Goal: Find specific page/section

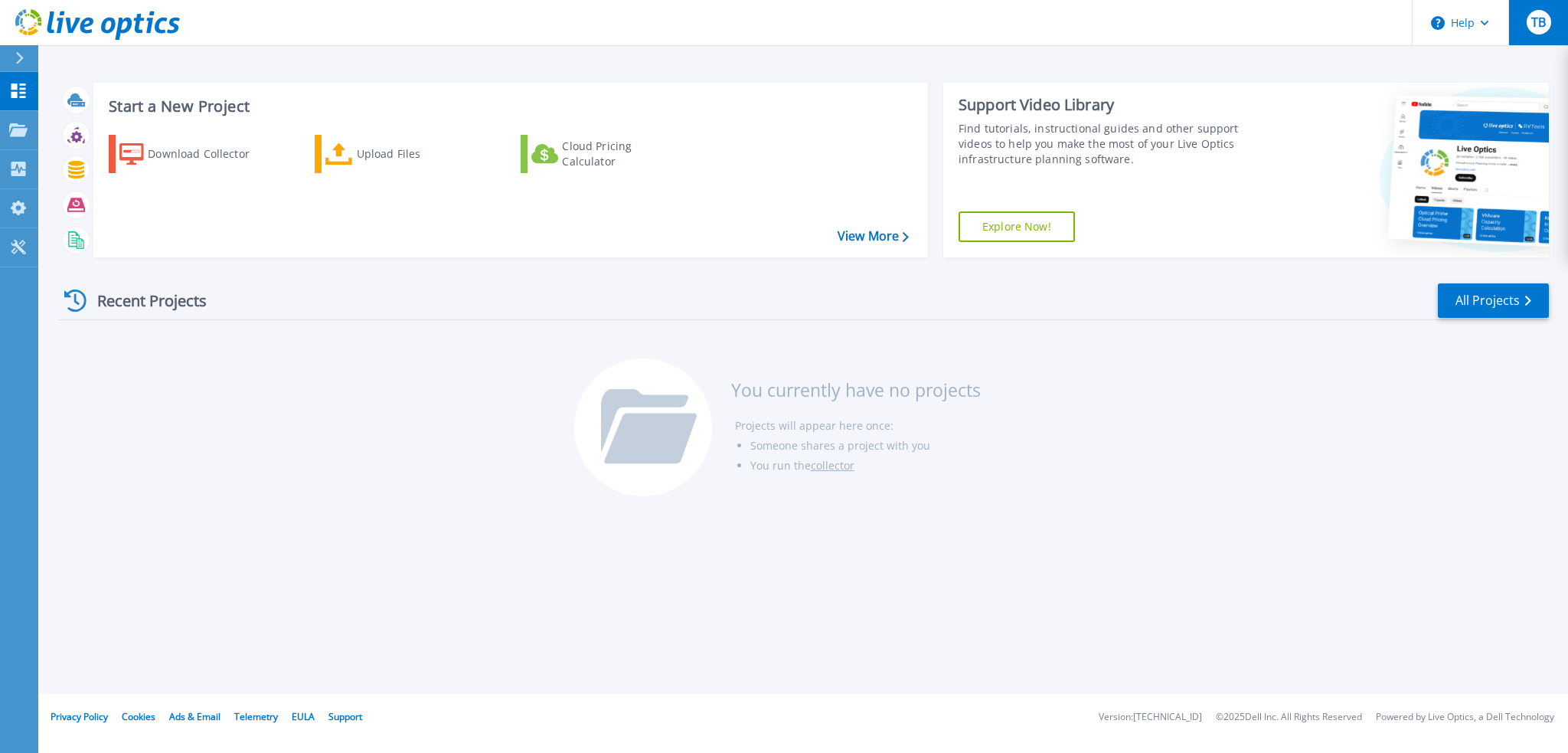
click at [1542, 30] on div "TB" at bounding box center [1539, 22] width 25 height 25
click at [59, 87] on p "Dashboard" at bounding box center [68, 92] width 57 height 39
click at [72, 131] on p "Projects" at bounding box center [60, 130] width 40 height 39
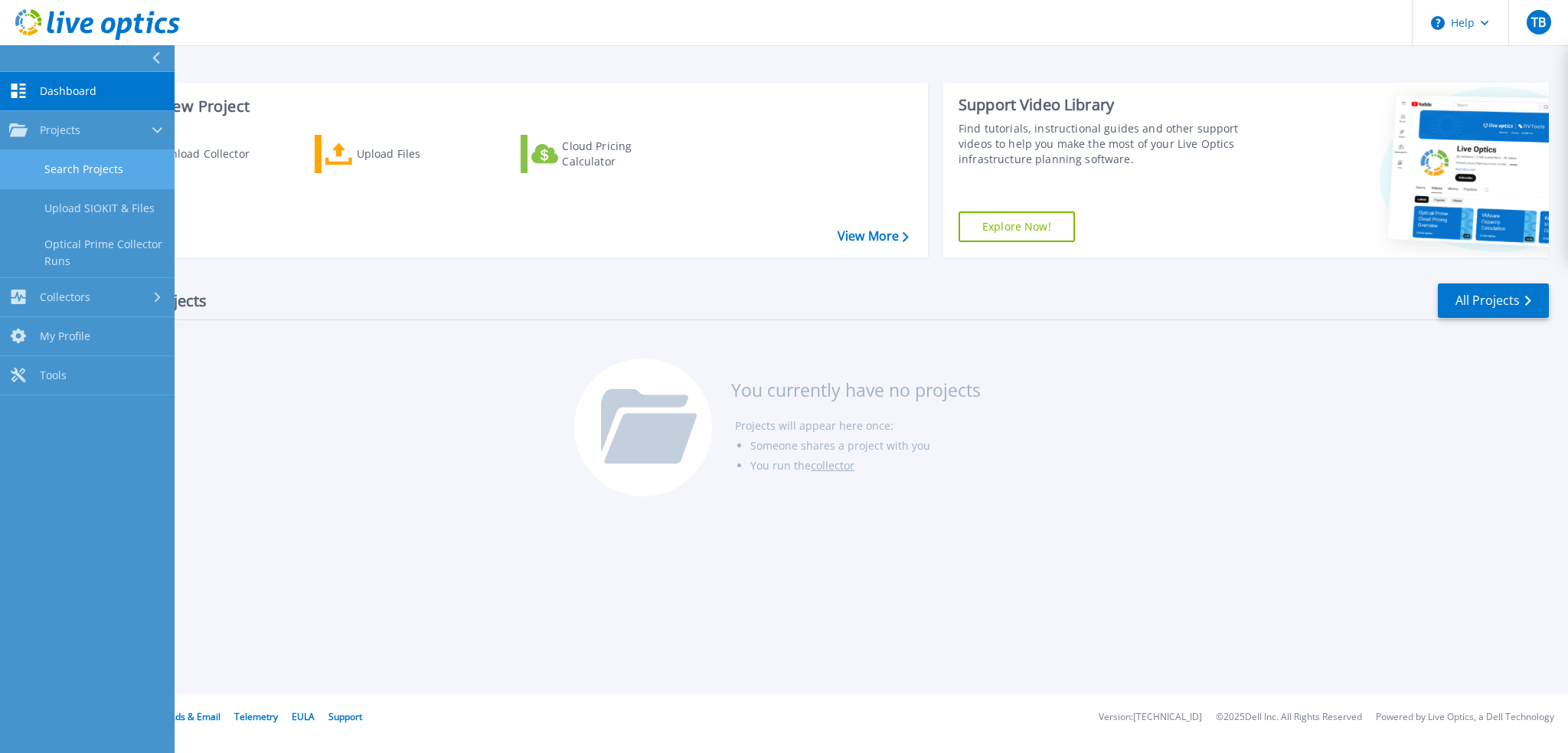
click at [71, 168] on link "Search Projects" at bounding box center [87, 169] width 175 height 39
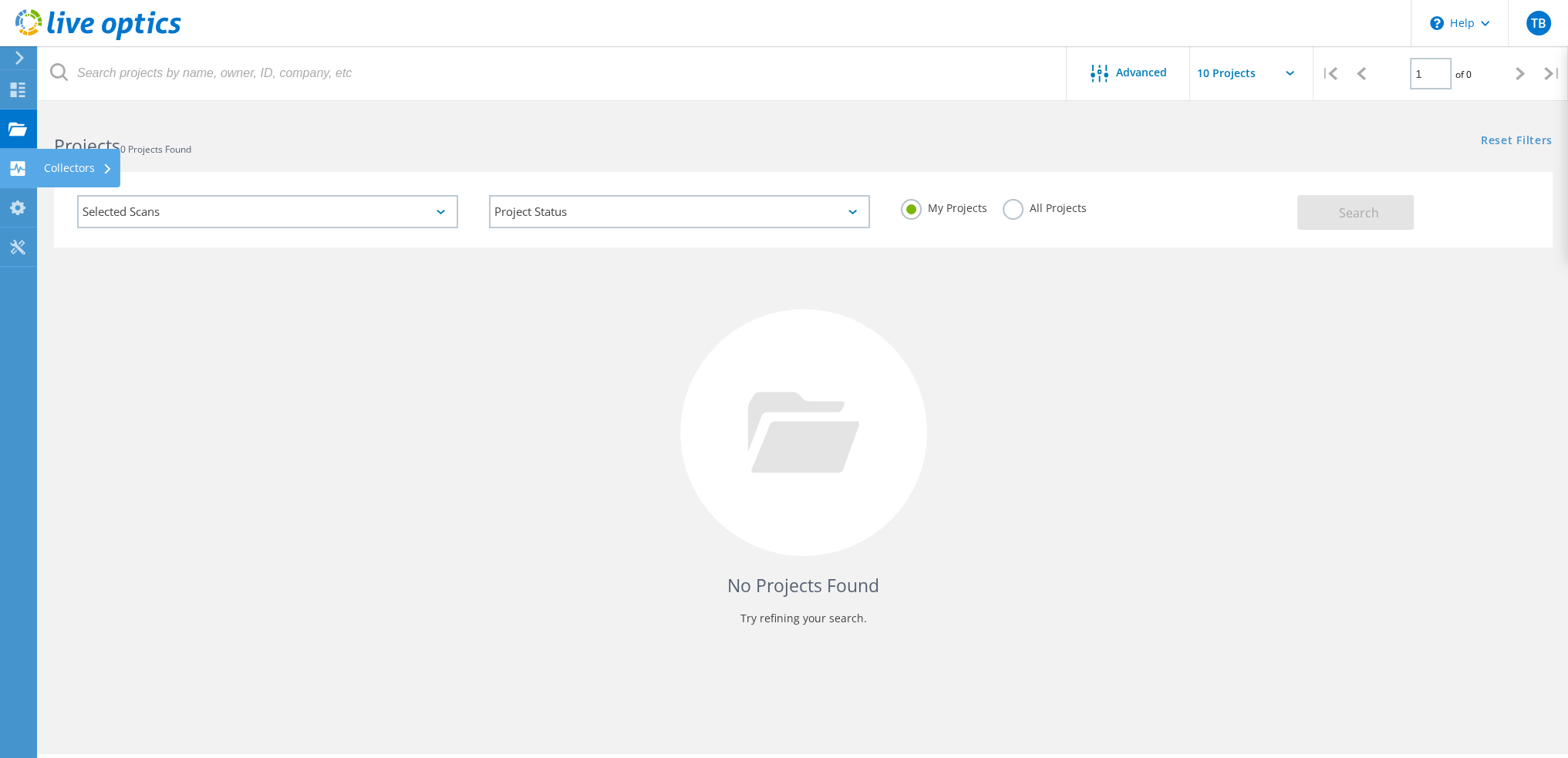
click at [73, 163] on div "Collectors" at bounding box center [78, 168] width 68 height 11
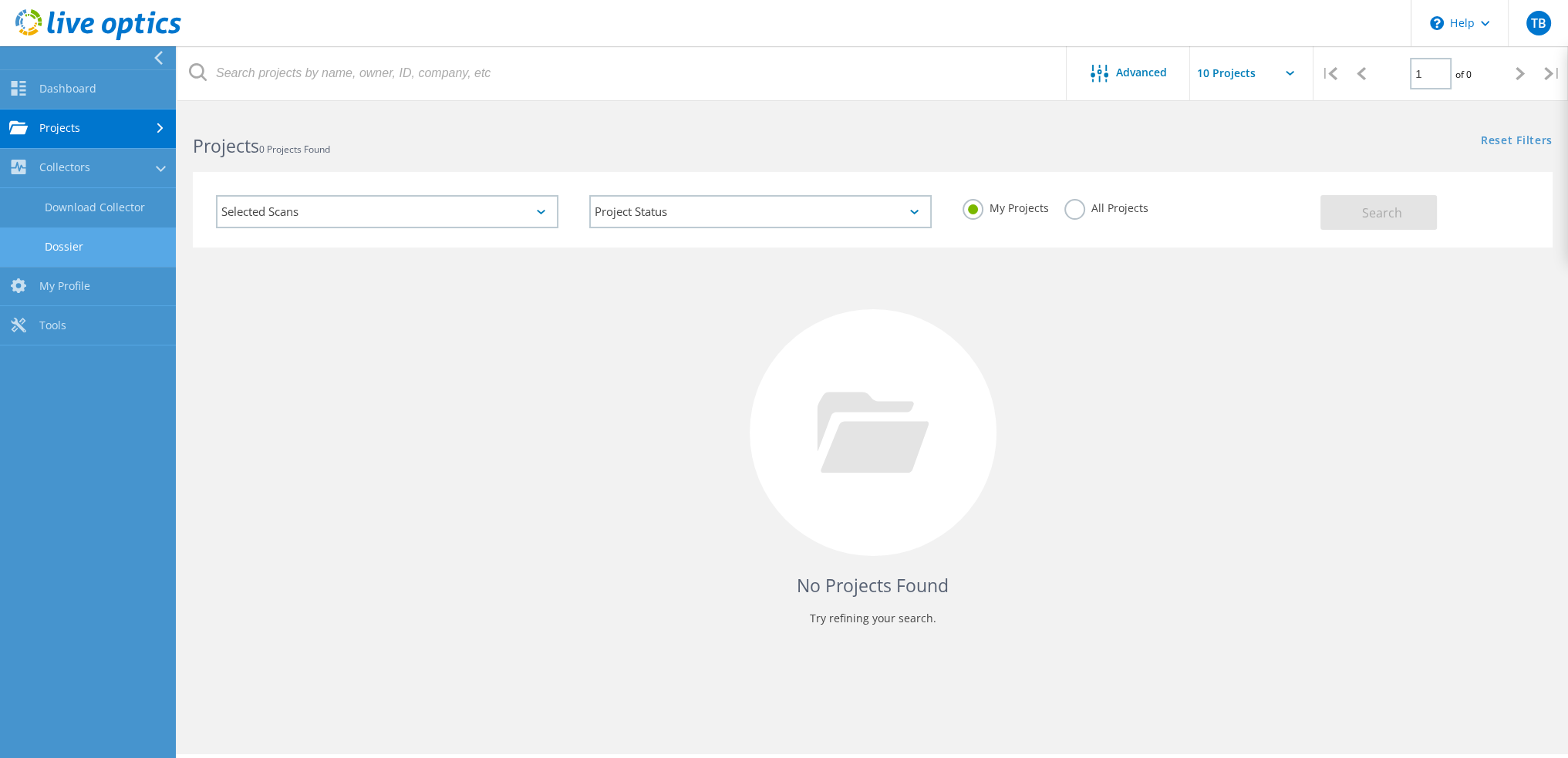
click at [88, 237] on link "Dossier" at bounding box center [88, 247] width 176 height 40
